Goal: Find specific page/section: Find specific page/section

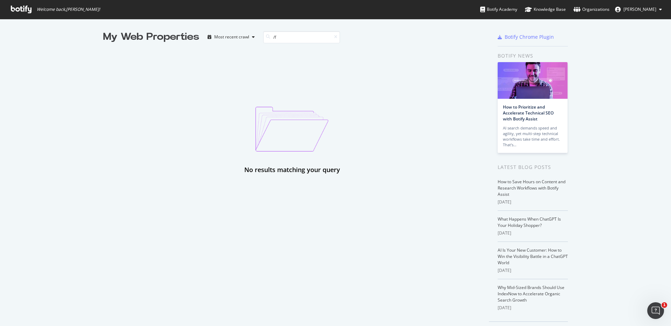
type input "/"
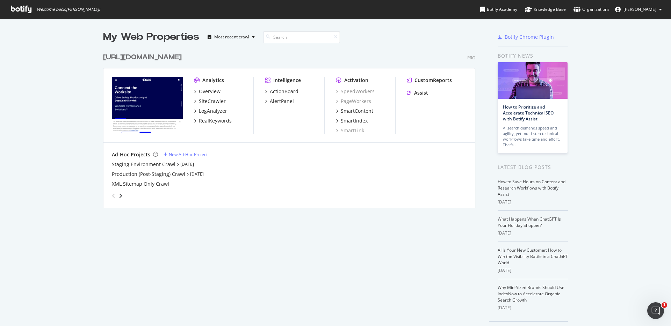
scroll to position [164, 378]
click at [211, 102] on div "SiteCrawler" at bounding box center [212, 101] width 27 height 7
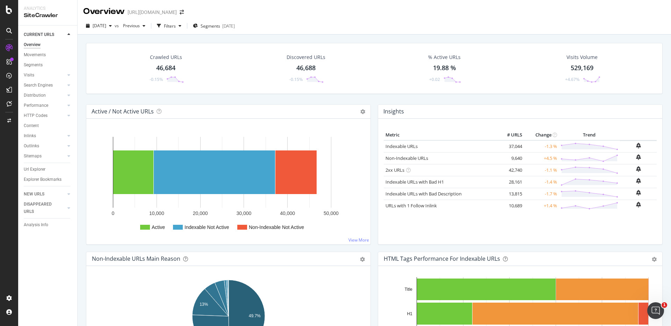
drag, startPoint x: 37, startPoint y: 168, endPoint x: 307, endPoint y: 192, distance: 271.5
click at [37, 168] on div "Url Explorer" at bounding box center [35, 169] width 22 height 7
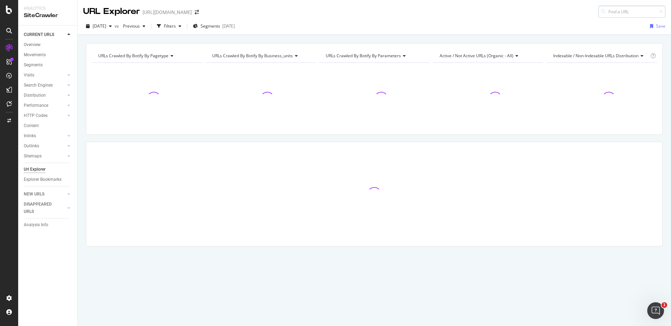
click at [628, 15] on input at bounding box center [631, 12] width 67 height 12
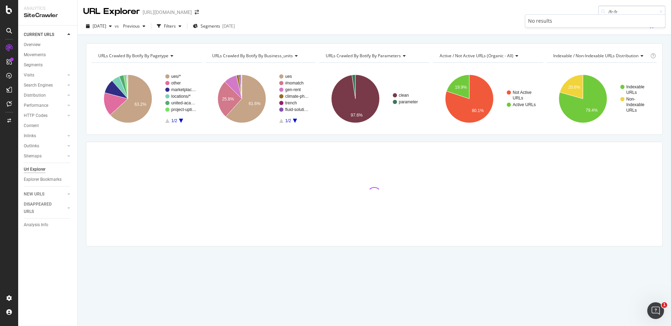
click at [627, 10] on input "/fr-fr" at bounding box center [631, 12] width 67 height 12
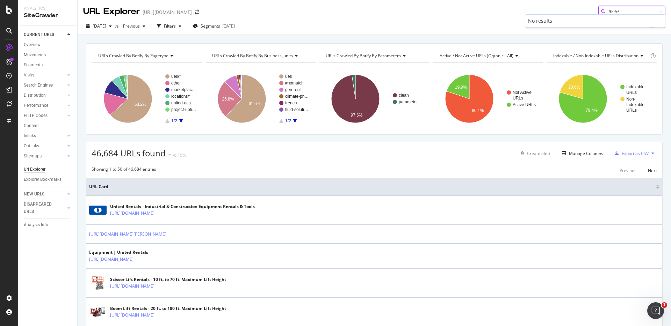
click at [615, 11] on input "/fr-fr/" at bounding box center [631, 12] width 67 height 12
paste input "[URL][DOMAIN_NAME]"
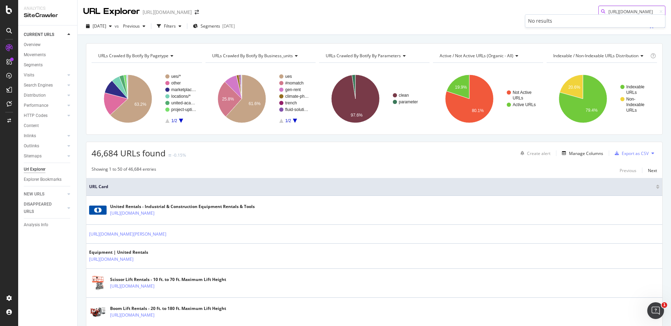
type input "[URL][DOMAIN_NAME]"
click at [437, 8] on div "URL Explorer [URL][DOMAIN_NAME] [URL][DOMAIN_NAME]" at bounding box center [374, 9] width 593 height 18
click at [615, 11] on input "[URL][DOMAIN_NAME]" at bounding box center [631, 12] width 67 height 12
drag, startPoint x: 405, startPoint y: 12, endPoint x: 402, endPoint y: 21, distance: 9.8
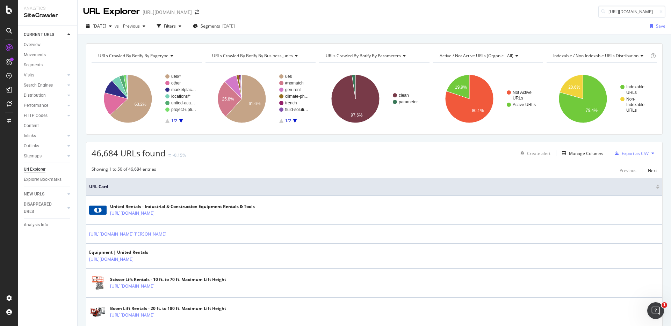
click at [405, 12] on div "URL Explorer [URL][DOMAIN_NAME] [URL][DOMAIN_NAME]" at bounding box center [374, 9] width 593 height 18
click at [41, 63] on div "Segments" at bounding box center [33, 65] width 19 height 7
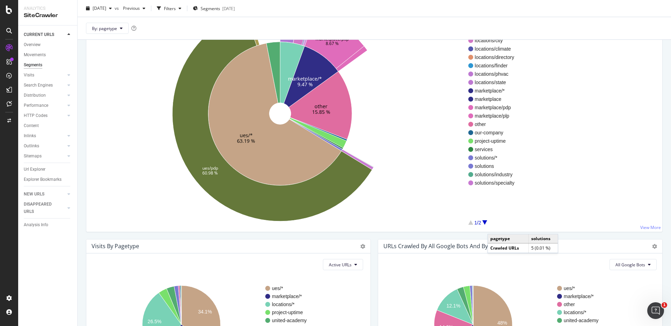
scroll to position [92, 0]
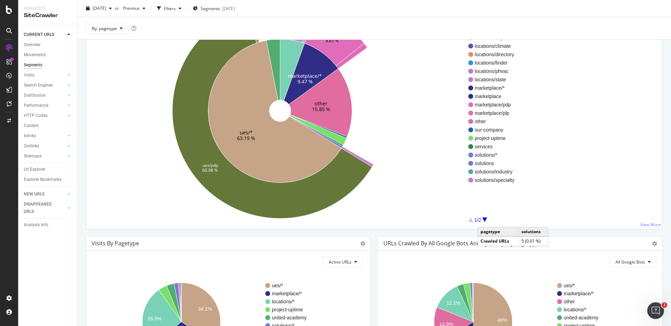
click at [485, 220] on div at bounding box center [484, 220] width 5 height 5
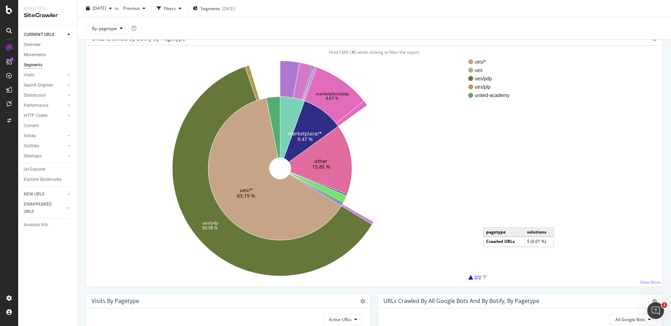
scroll to position [34, 0]
